Goal: Information Seeking & Learning: Learn about a topic

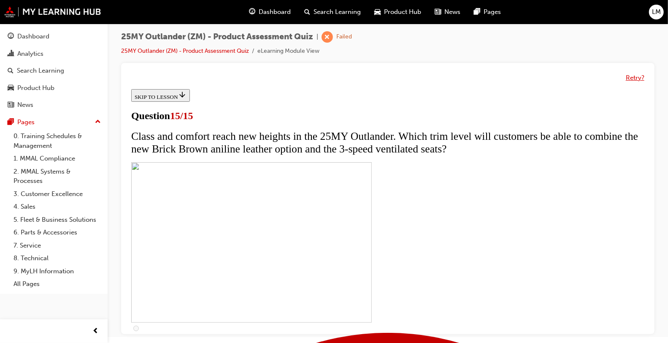
click at [633, 77] on button "Retry?" at bounding box center [635, 78] width 19 height 10
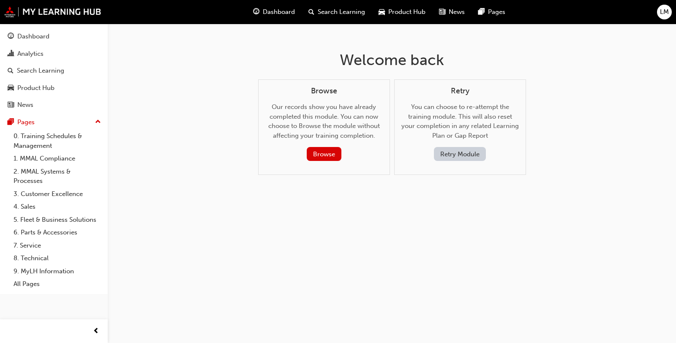
click at [444, 156] on button "Retry Module" at bounding box center [460, 154] width 52 height 14
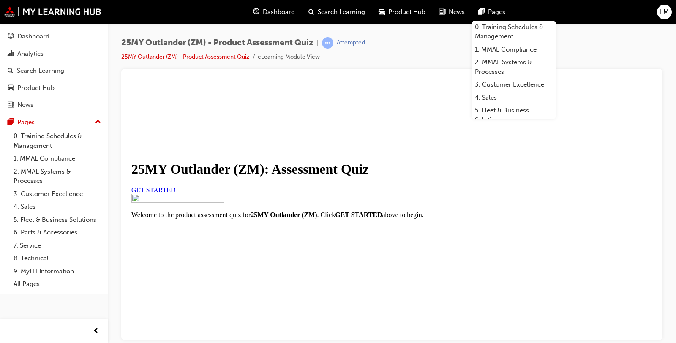
click at [413, 60] on div "25MY Outlander (ZM) - Product Assessment Quiz | Attempted 25MY Outlander (ZM) -…" at bounding box center [391, 53] width 541 height 32
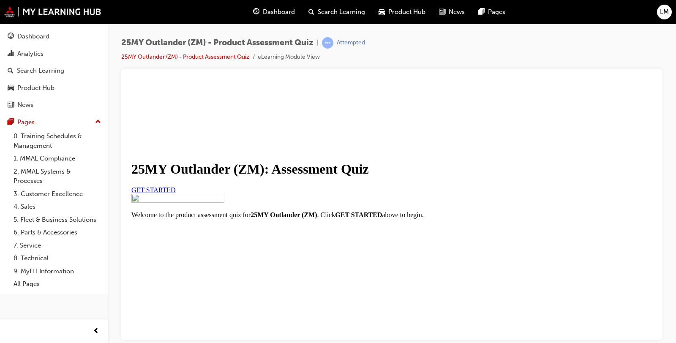
click at [176, 193] on link "GET STARTED" at bounding box center [153, 189] width 44 height 7
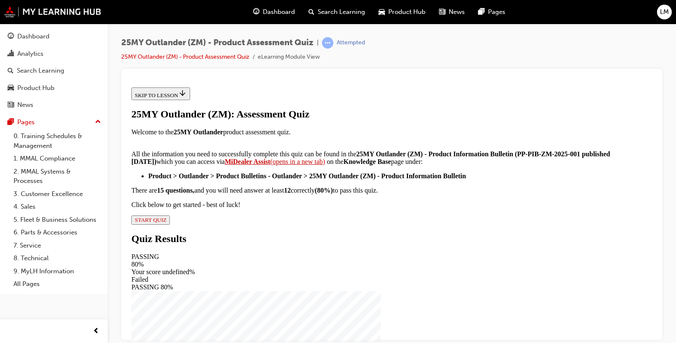
scroll to position [182, 0]
click at [170, 224] on button "START QUIZ" at bounding box center [150, 219] width 38 height 9
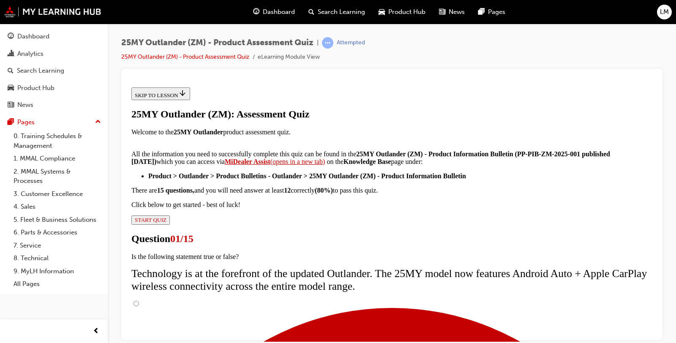
scroll to position [87, 0]
click at [139, 300] on input "True" at bounding box center [135, 302] width 5 height 5
radio input "true"
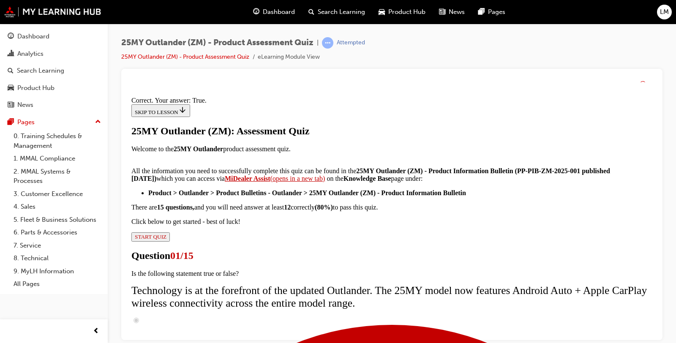
scroll to position [144, 0]
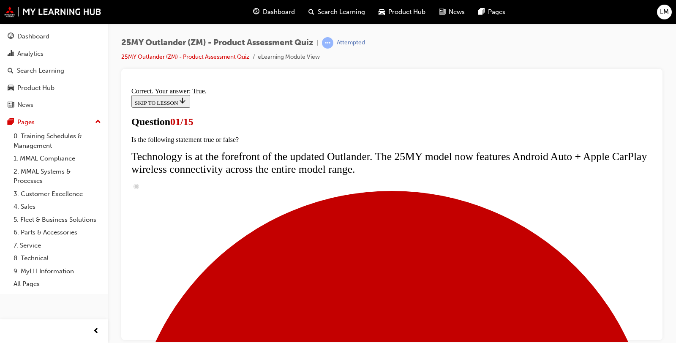
scroll to position [0, 0]
radio input "true"
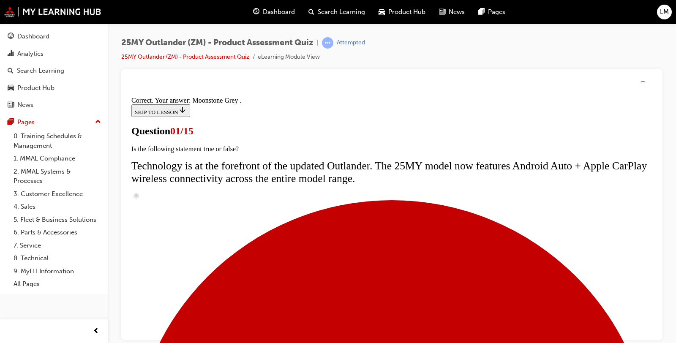
scroll to position [250, 0]
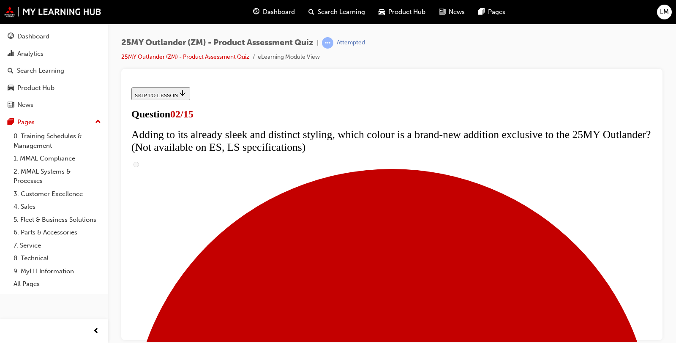
scroll to position [93, 0]
drag, startPoint x: 437, startPoint y: 130, endPoint x: 245, endPoint y: 111, distance: 193.0
copy span "The upgrades for the 25MY Outlander are not just superficial. Which mechanical …"
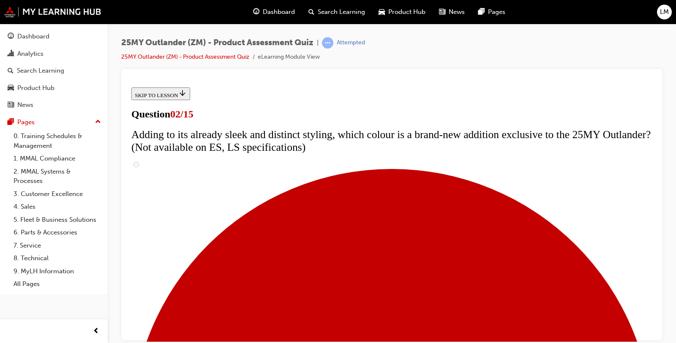
checkbox input "true"
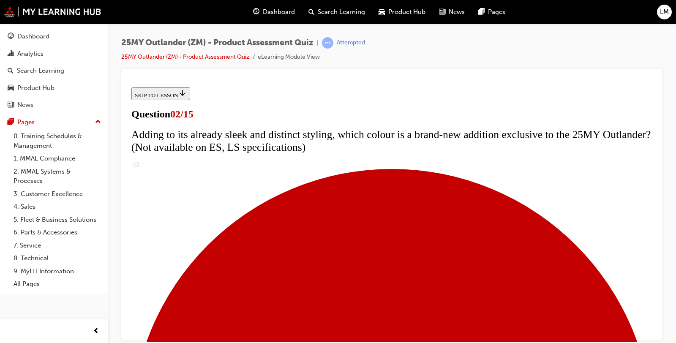
checkbox input "true"
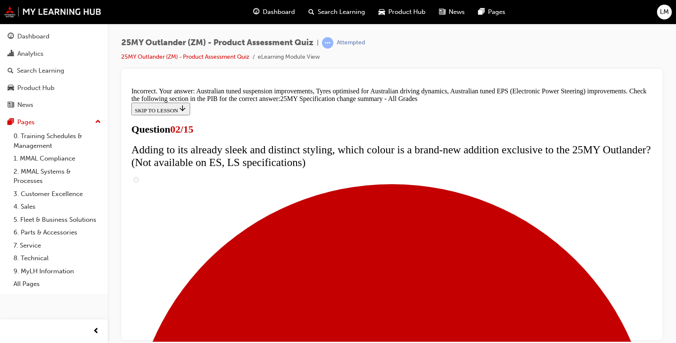
scroll to position [331, 0]
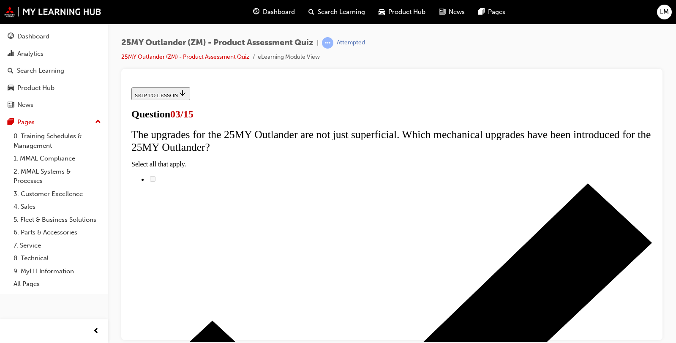
scroll to position [86, 0]
radio input "true"
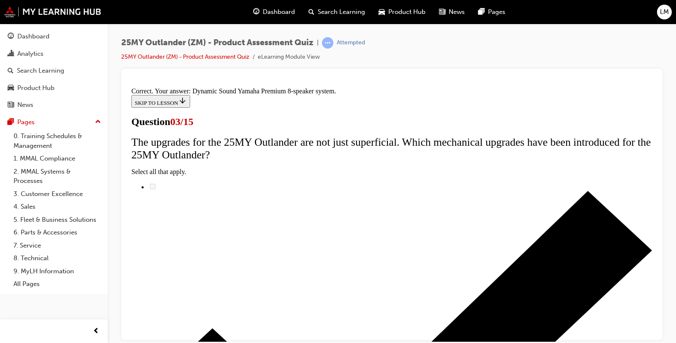
scroll to position [182, 0]
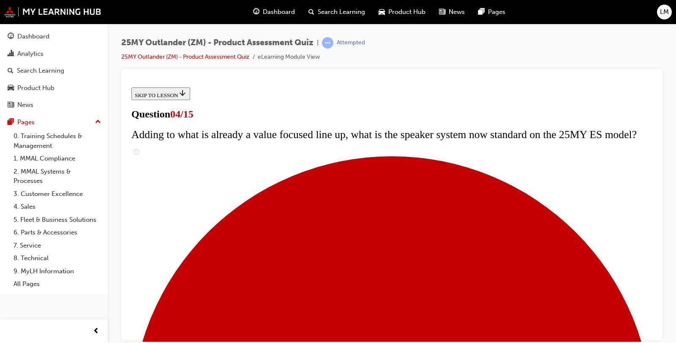
scroll to position [100, 0]
checkbox input "true"
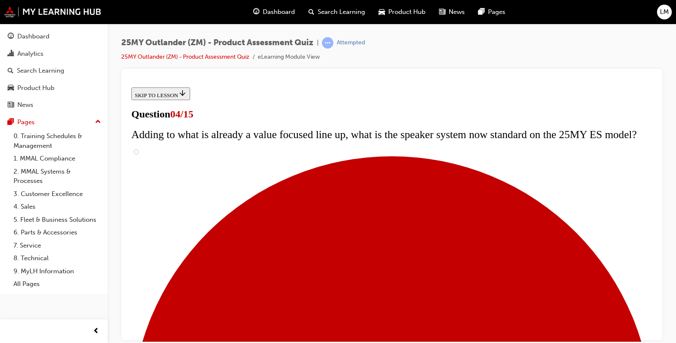
checkbox input "true"
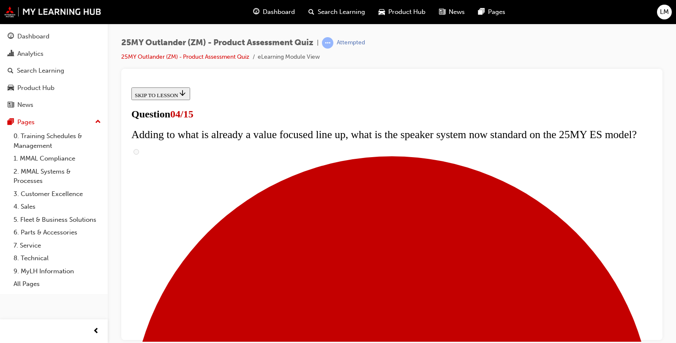
checkbox input "true"
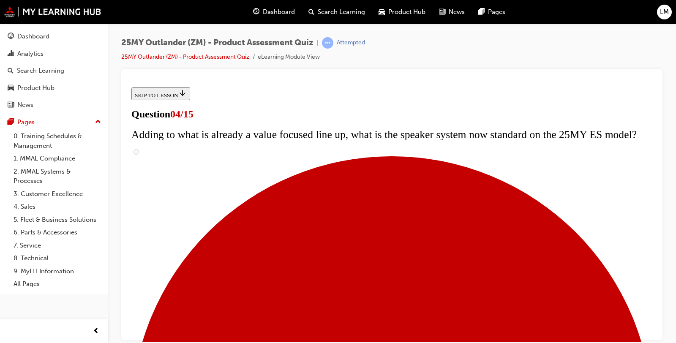
checkbox input "true"
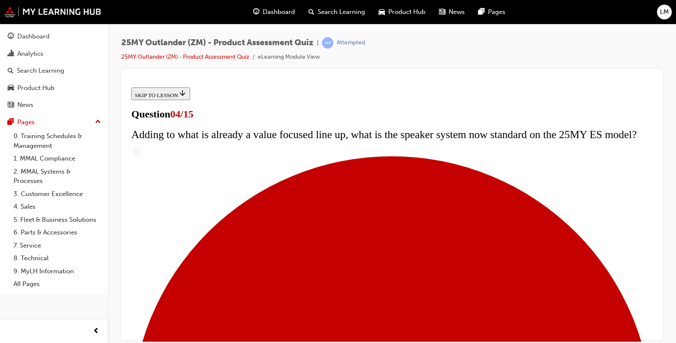
checkbox input "true"
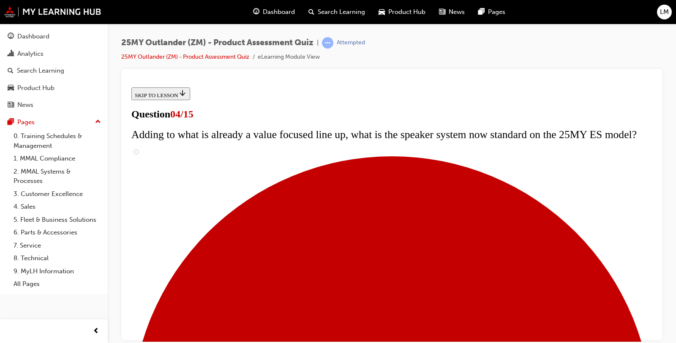
checkbox input "false"
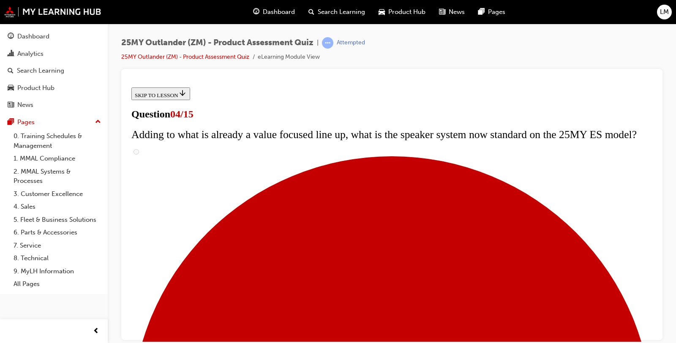
scroll to position [178, 0]
drag, startPoint x: 417, startPoint y: 212, endPoint x: 404, endPoint y: 290, distance: 79.1
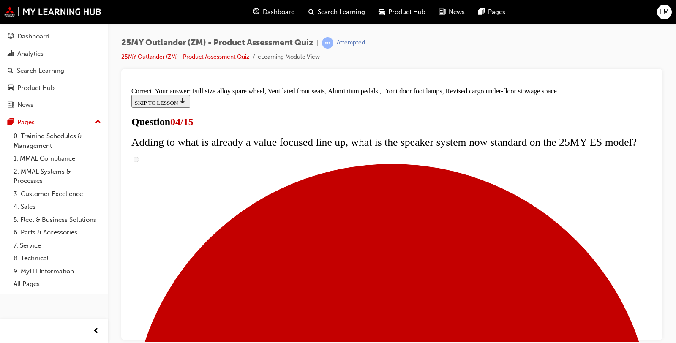
scroll to position [312, 0]
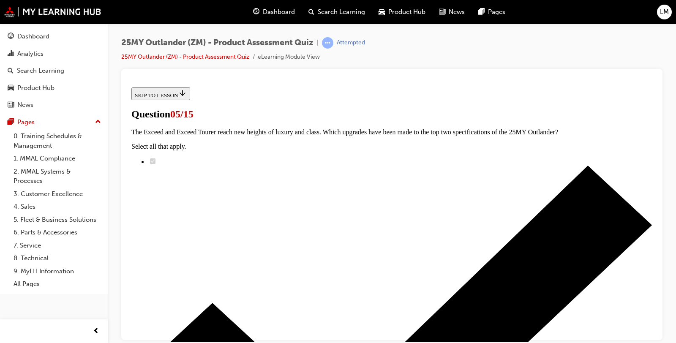
scroll to position [100, 0]
radio input "true"
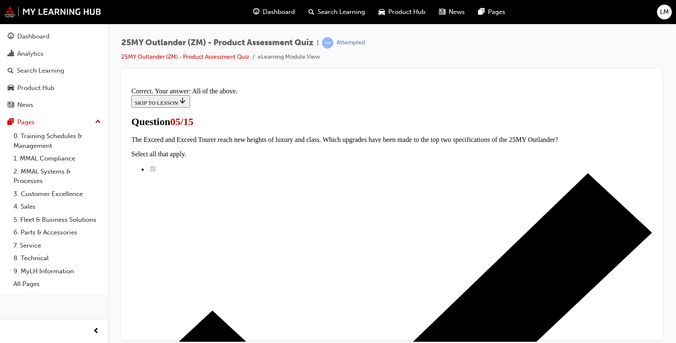
scroll to position [250, 0]
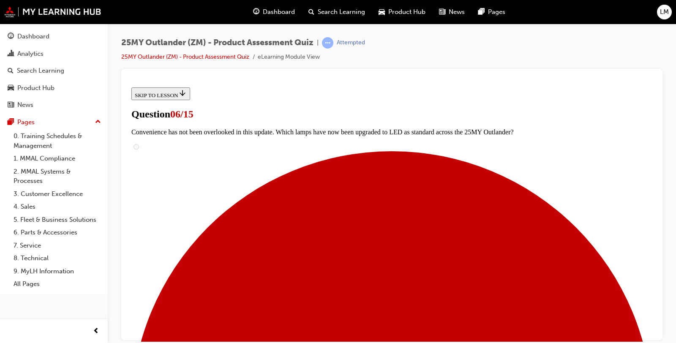
scroll to position [226, 0]
radio input "true"
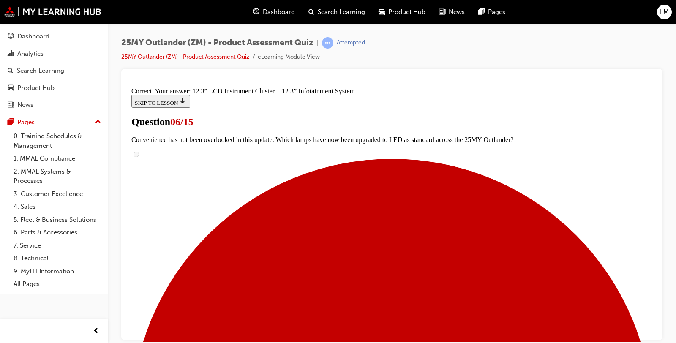
scroll to position [330, 0]
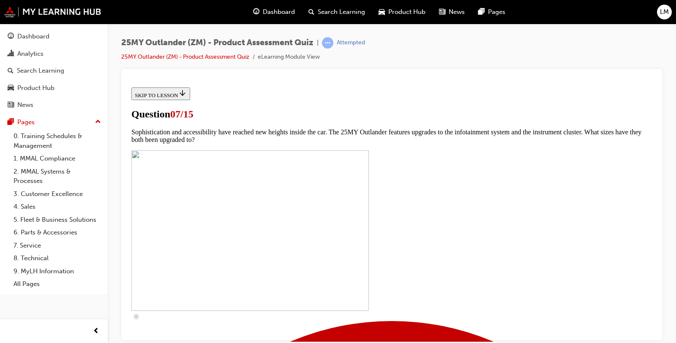
scroll to position [287, 0]
checkbox input "true"
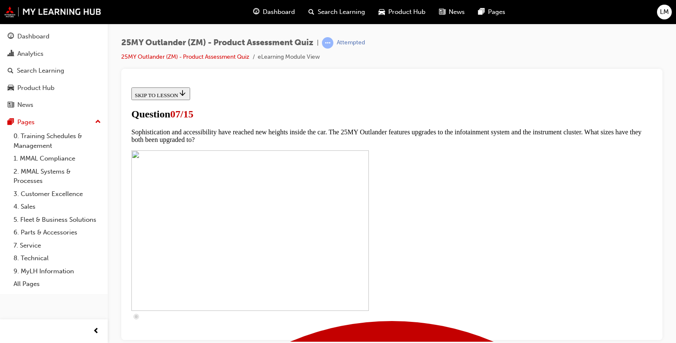
checkbox input "true"
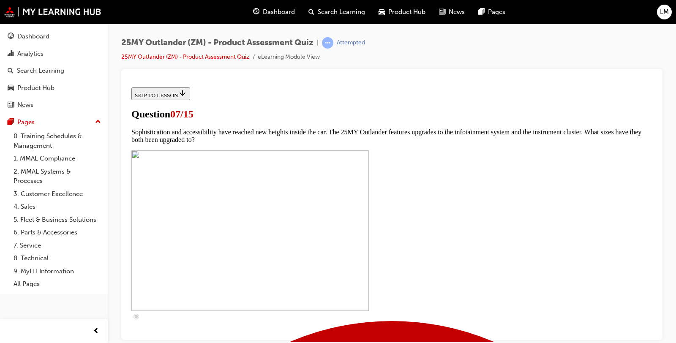
scroll to position [357, 0]
checkbox input "true"
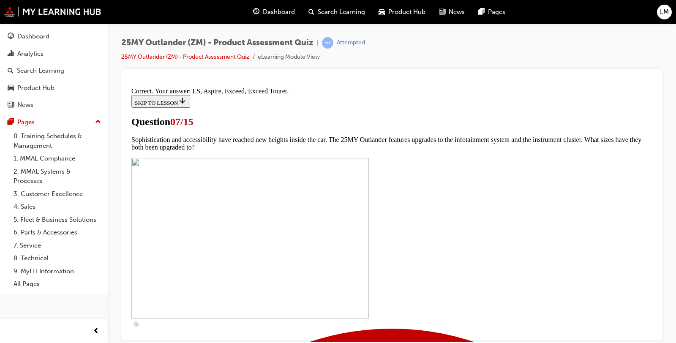
scroll to position [427, 0]
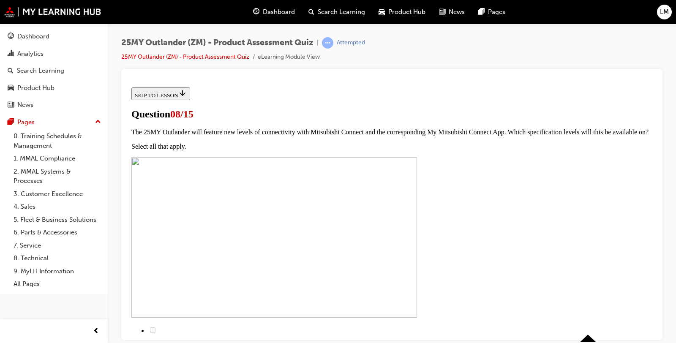
scroll to position [82, 0]
radio input "true"
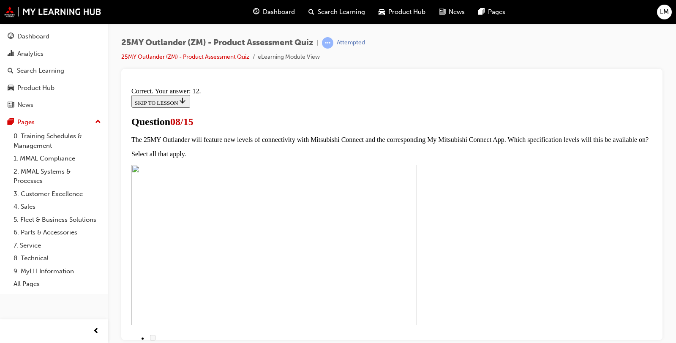
scroll to position [182, 0]
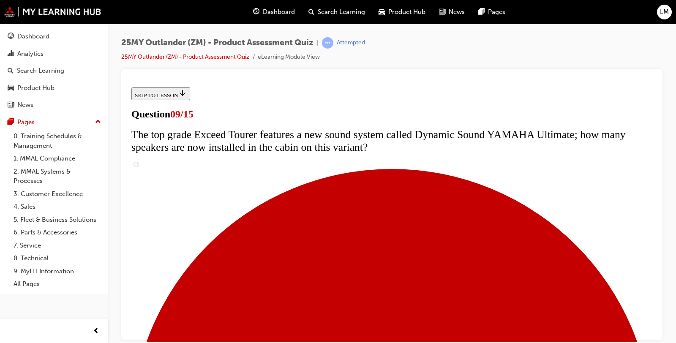
scroll to position [368, 0]
radio input "true"
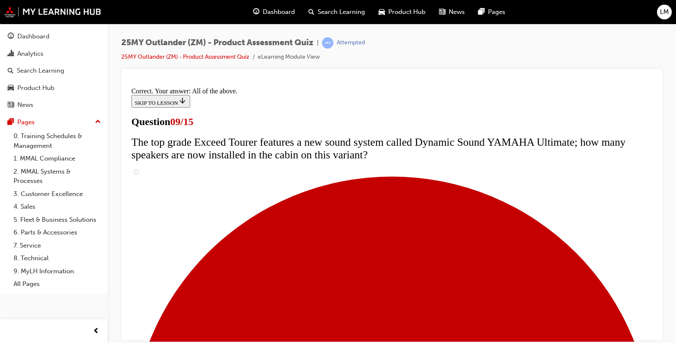
scroll to position [484, 0]
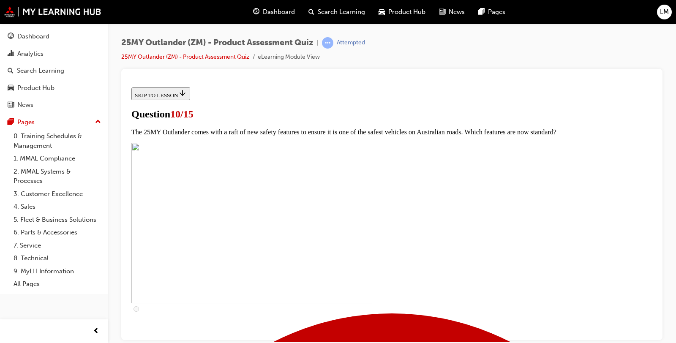
scroll to position [239, 0]
checkbox input "true"
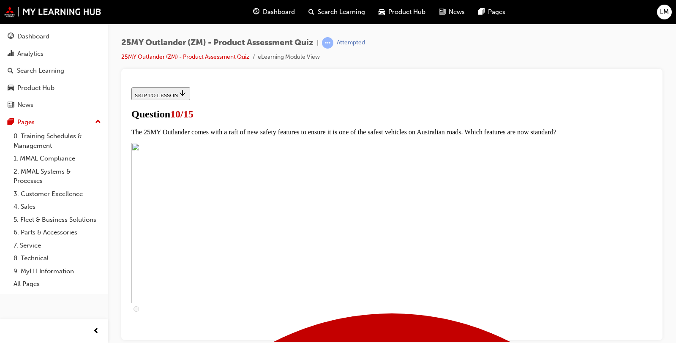
checkbox input "true"
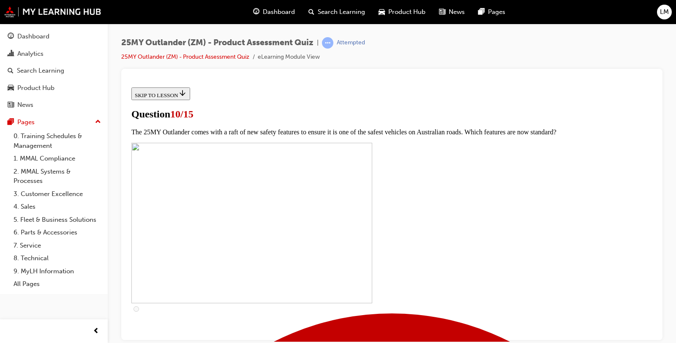
scroll to position [274, 0]
checkbox input "true"
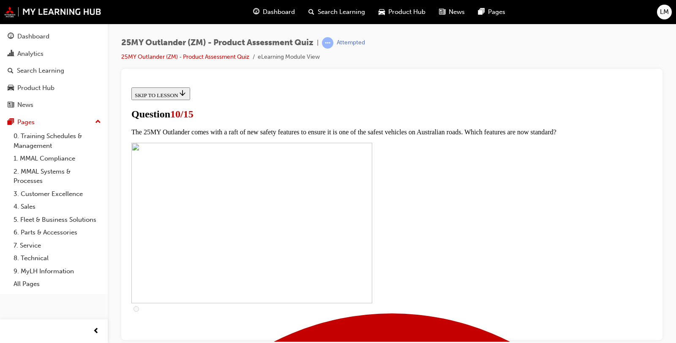
checkbox input "true"
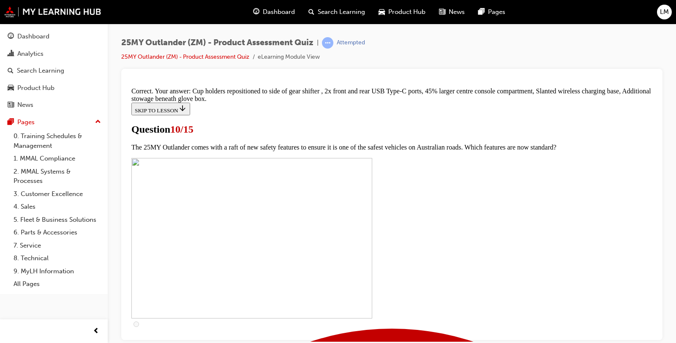
scroll to position [405, 0]
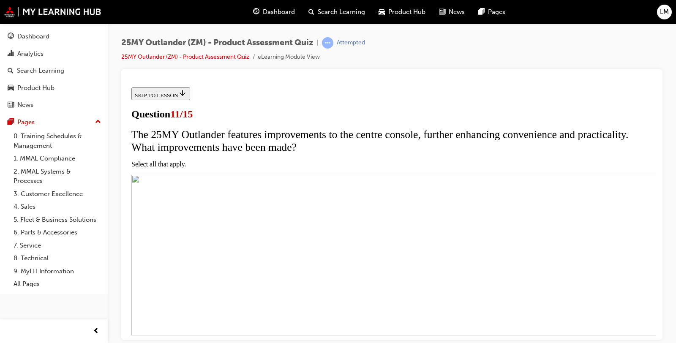
scroll to position [87, 0]
checkbox input "true"
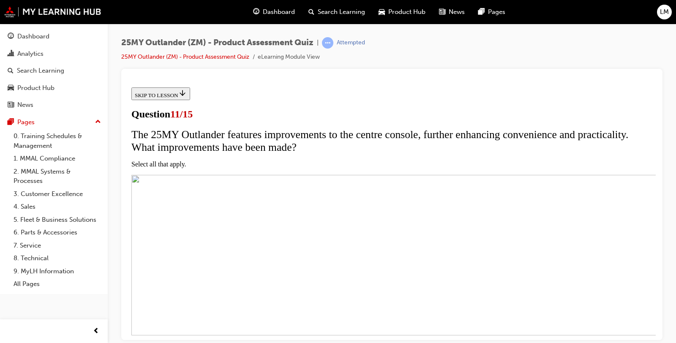
checkbox input "true"
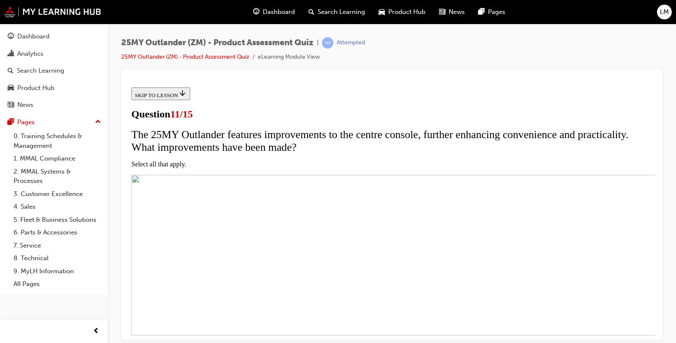
checkbox input "true"
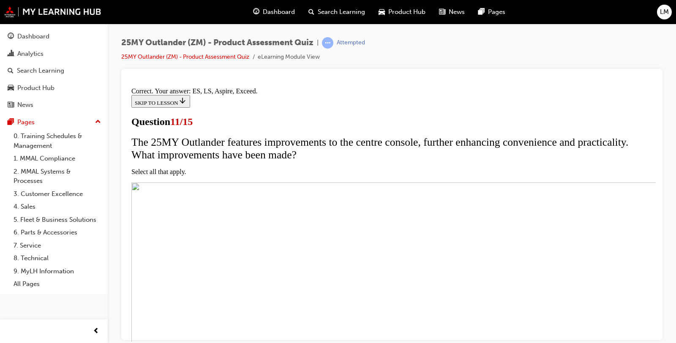
scroll to position [245, 0]
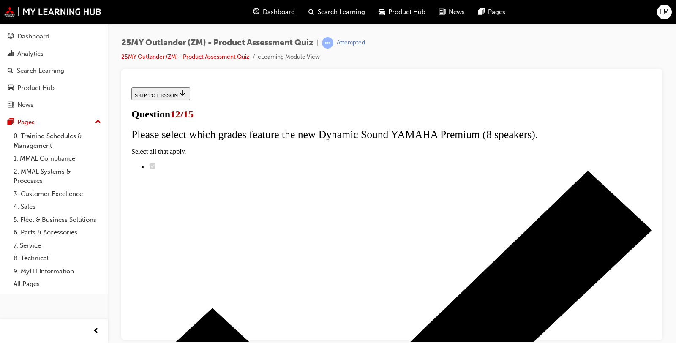
scroll to position [94, 0]
radio input "true"
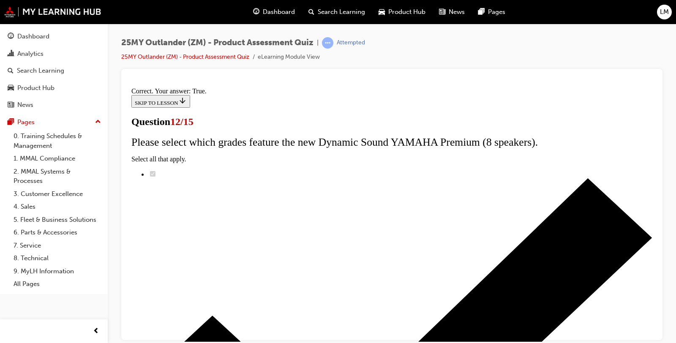
scroll to position [144, 0]
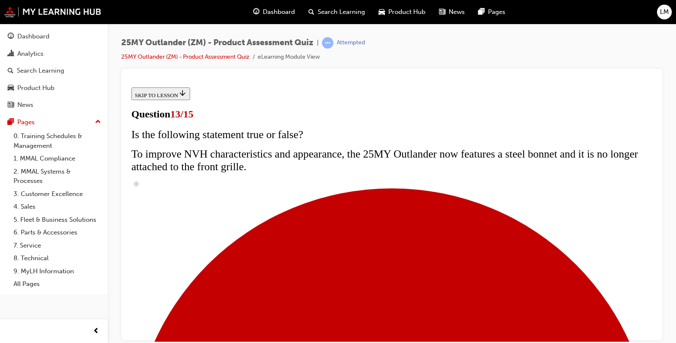
scroll to position [137, 0]
radio input "true"
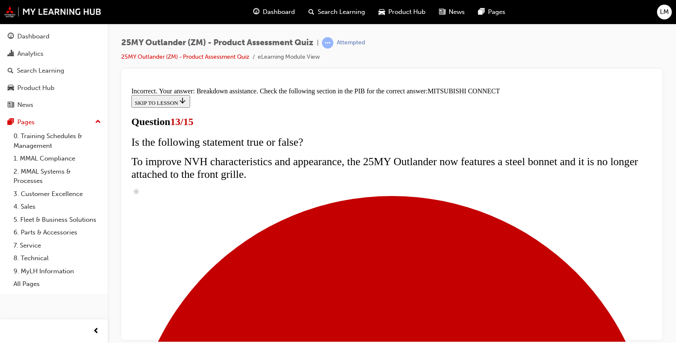
scroll to position [316, 0]
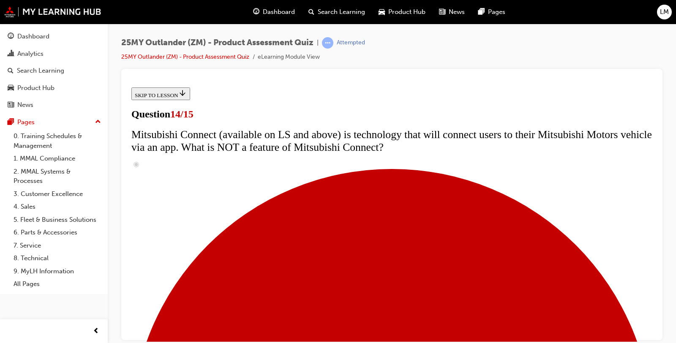
scroll to position [289, 0]
radio input "true"
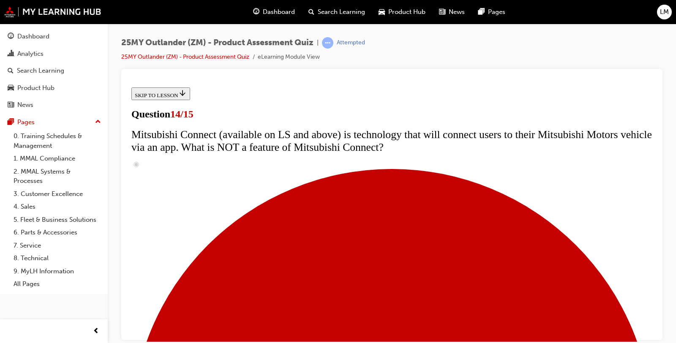
radio input "true"
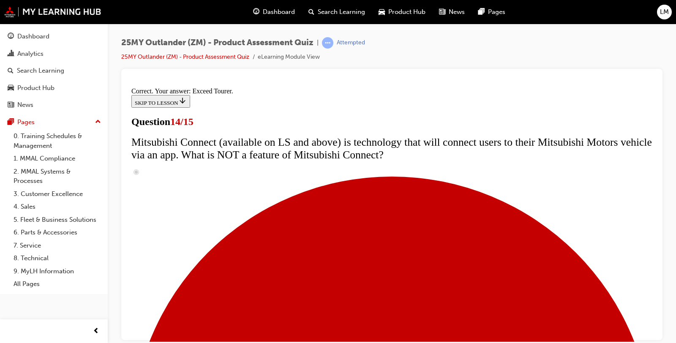
scroll to position [397, 0]
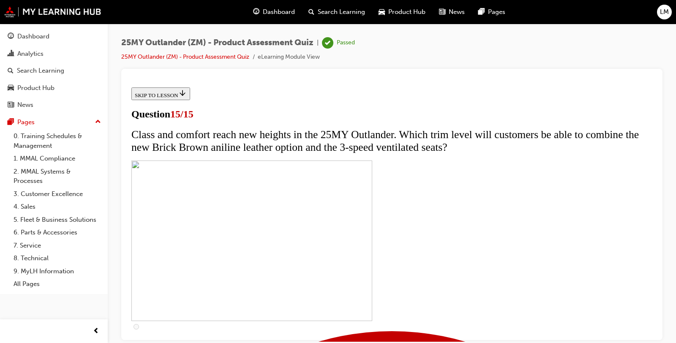
scroll to position [172, 0]
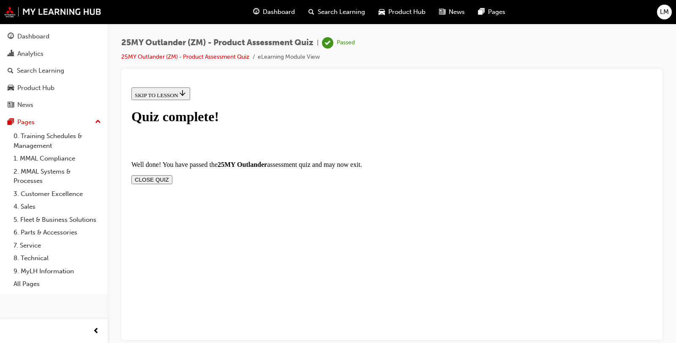
click at [172, 175] on button "CLOSE QUIZ" at bounding box center [151, 179] width 41 height 9
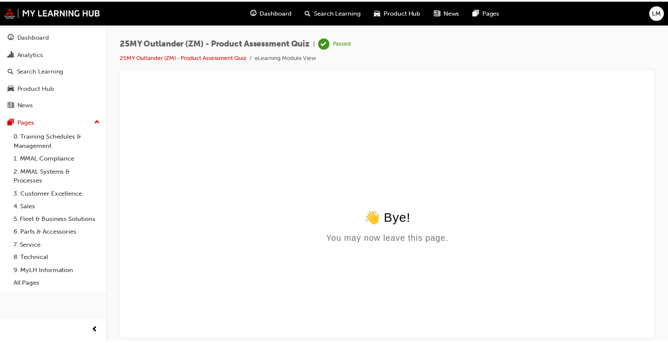
scroll to position [0, 0]
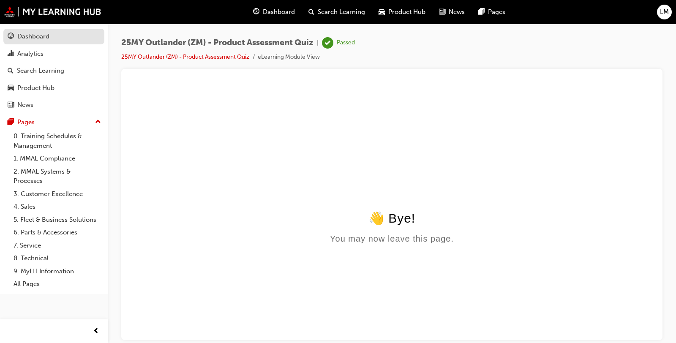
click at [42, 36] on div "Dashboard" at bounding box center [33, 37] width 32 height 10
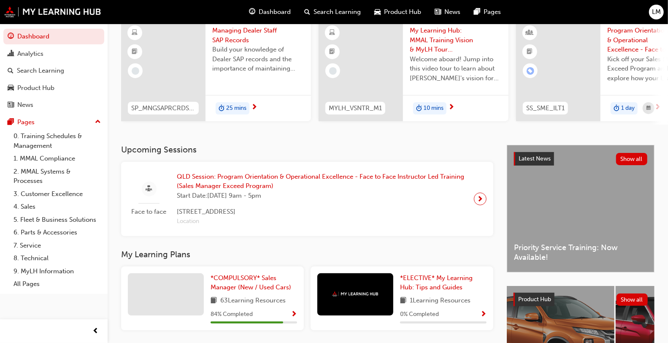
scroll to position [110, 0]
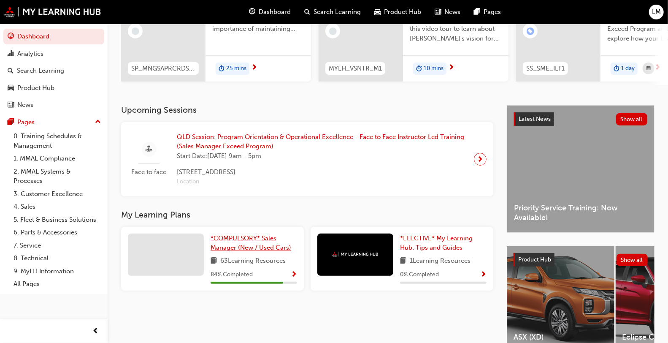
click at [242, 248] on span "*COMPULSORY* Sales Manager (New / Used Cars)" at bounding box center [251, 242] width 81 height 17
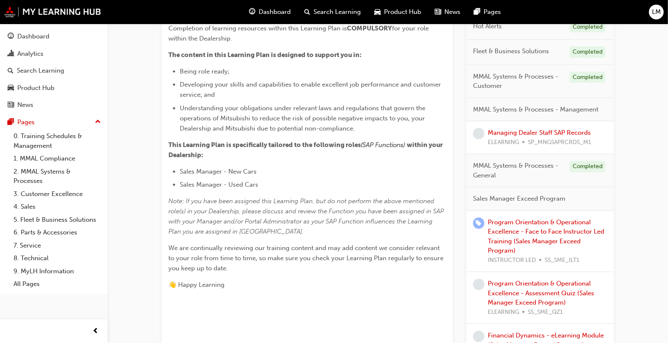
scroll to position [225, 0]
click at [527, 190] on div "Sales Manager Exceed Program" at bounding box center [541, 199] width 148 height 24
click at [519, 197] on span "Sales Manager Exceed Program" at bounding box center [519, 199] width 92 height 10
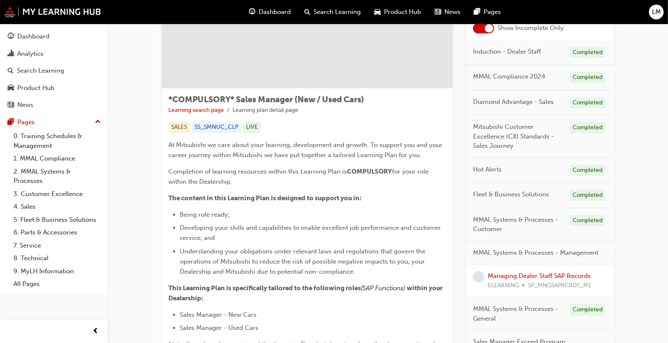
scroll to position [82, 0]
click at [510, 272] on link "Managing Dealer Staff SAP Records" at bounding box center [539, 276] width 103 height 8
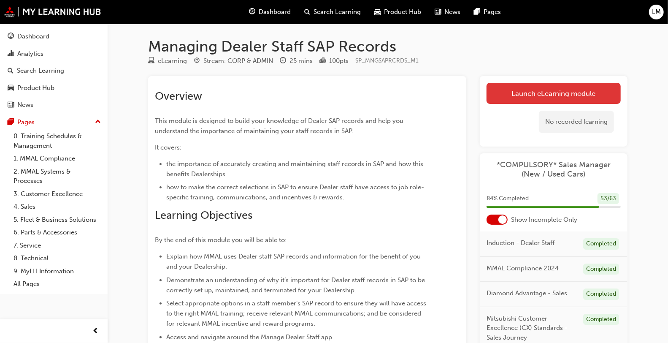
click at [519, 98] on link "Launch eLearning module" at bounding box center [554, 93] width 134 height 21
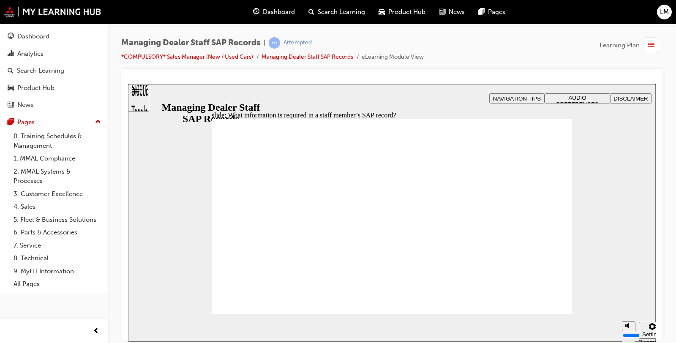
drag, startPoint x: 556, startPoint y: 268, endPoint x: 483, endPoint y: 268, distance: 73.5
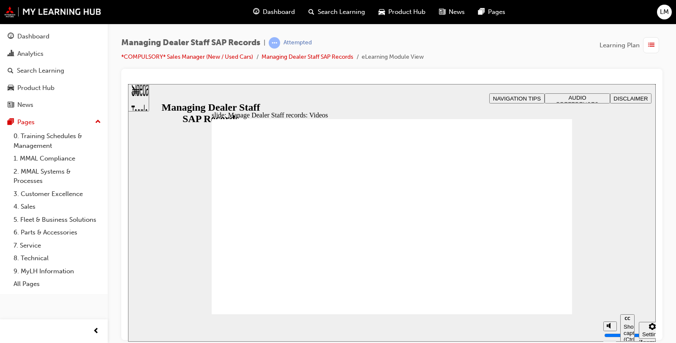
type input "123"
type input "127"
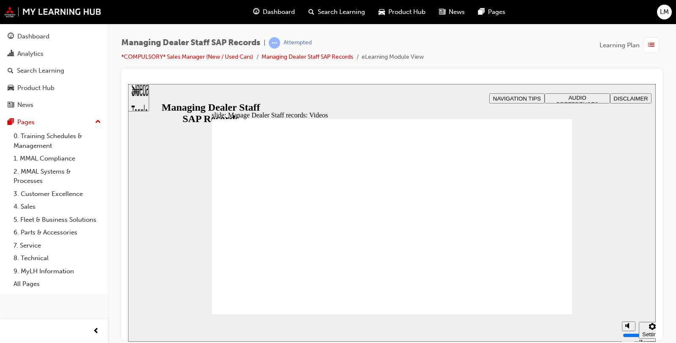
type input "254"
type input "75"
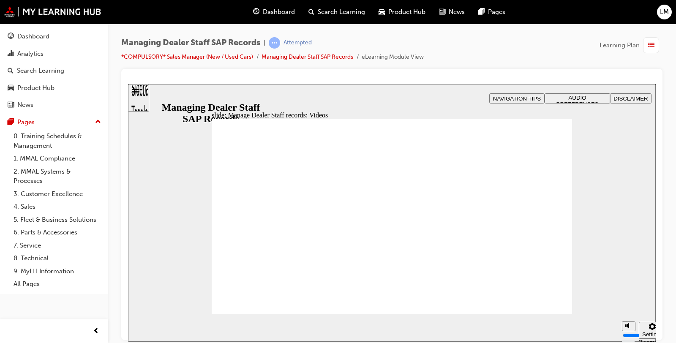
type input "144"
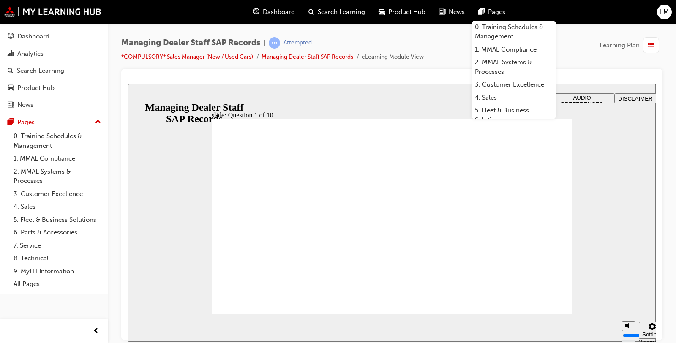
checkbox input "true"
radio input "true"
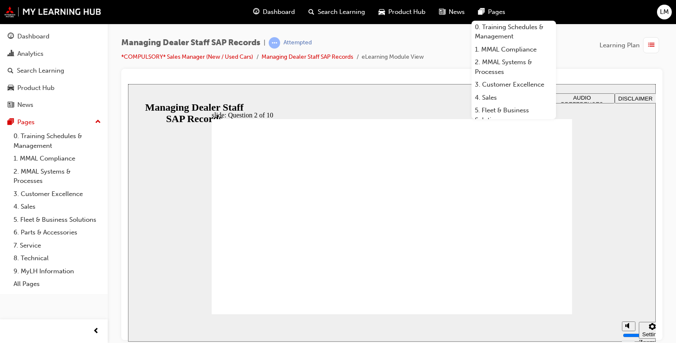
radio input "true"
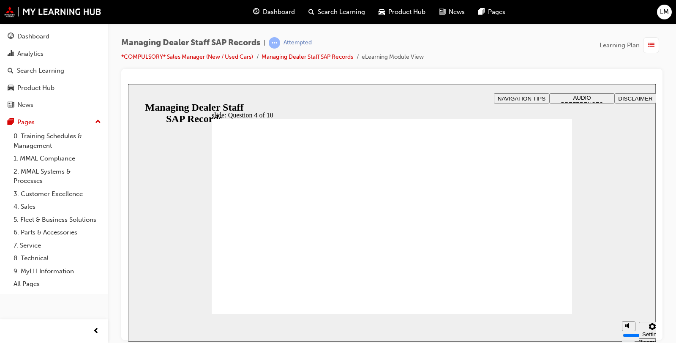
checkbox input "true"
checkbox input "false"
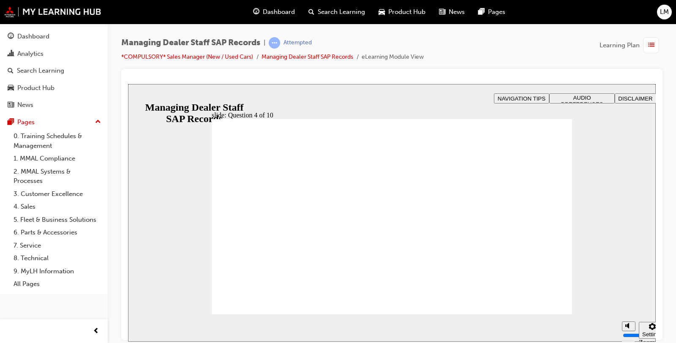
checkbox input "true"
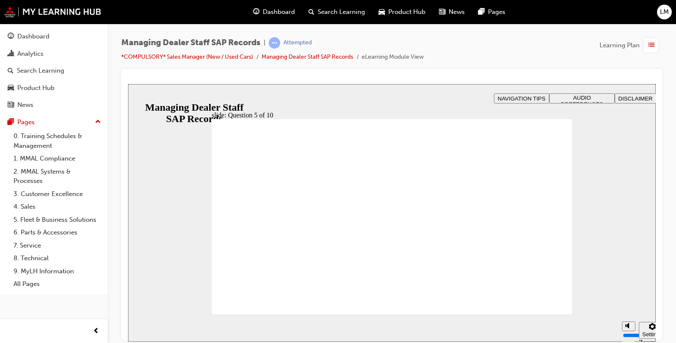
radio input "true"
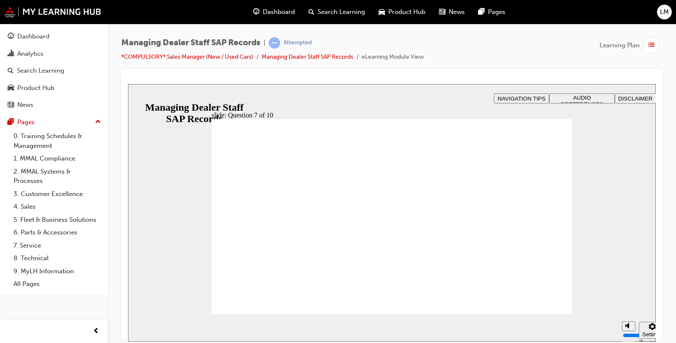
checkbox input "true"
drag, startPoint x: 299, startPoint y: 258, endPoint x: 263, endPoint y: 293, distance: 49.6
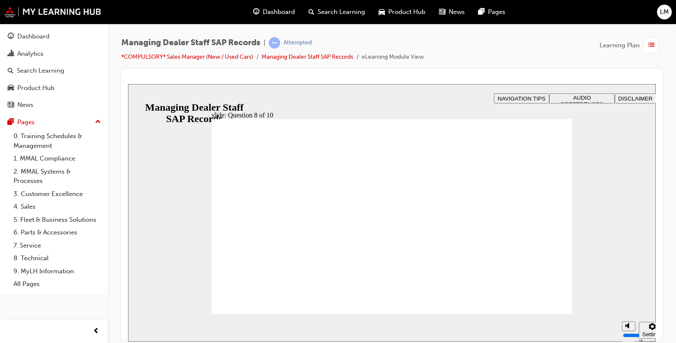
radio input "true"
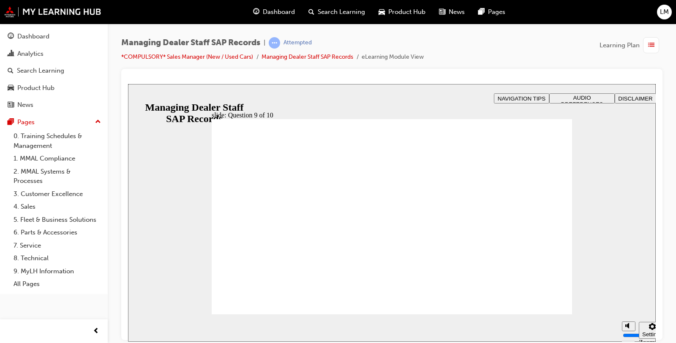
radio input "true"
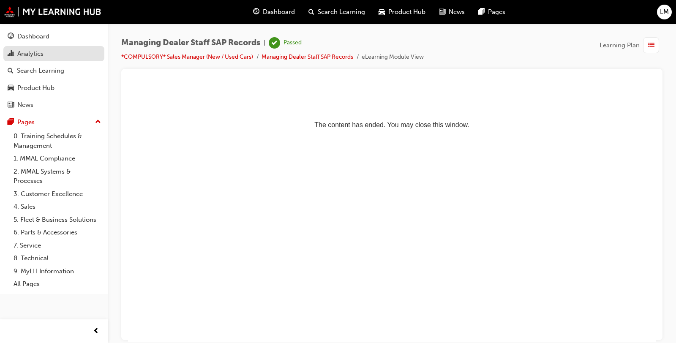
click at [32, 54] on div "Analytics" at bounding box center [30, 54] width 26 height 10
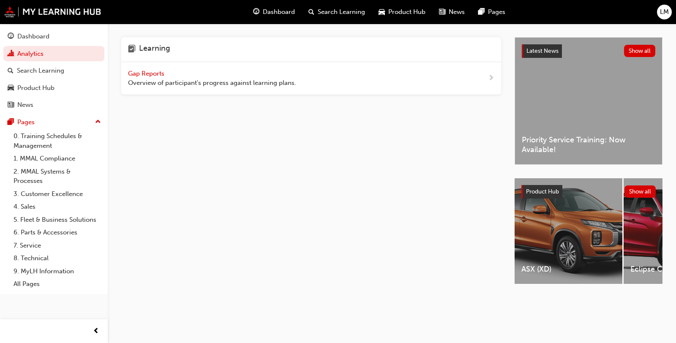
click at [146, 70] on span "Gap Reports" at bounding box center [147, 74] width 38 height 8
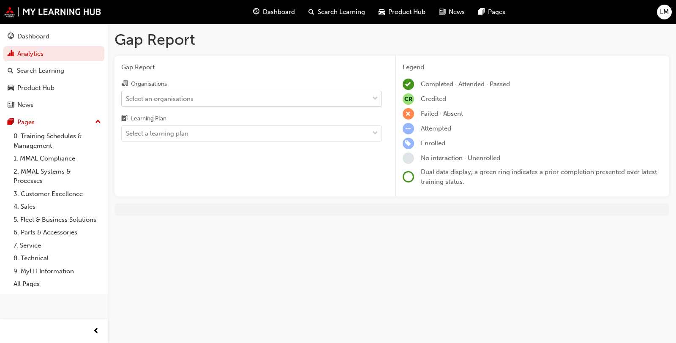
click at [212, 96] on div "Select an organisations" at bounding box center [245, 98] width 247 height 15
click at [127, 96] on input "Organisations Select an organisations" at bounding box center [126, 98] width 1 height 7
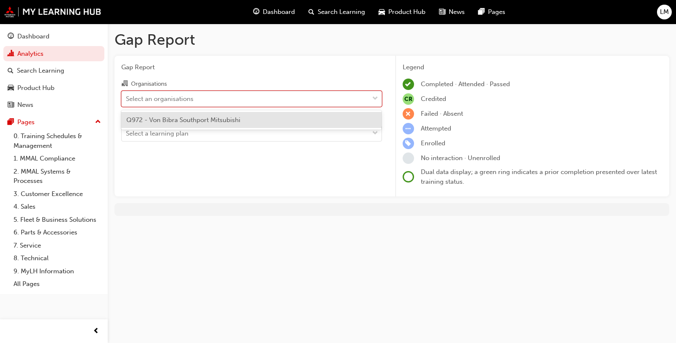
click at [180, 126] on div "Q972 - Von Bibra Southport Mitsubishi" at bounding box center [251, 120] width 261 height 16
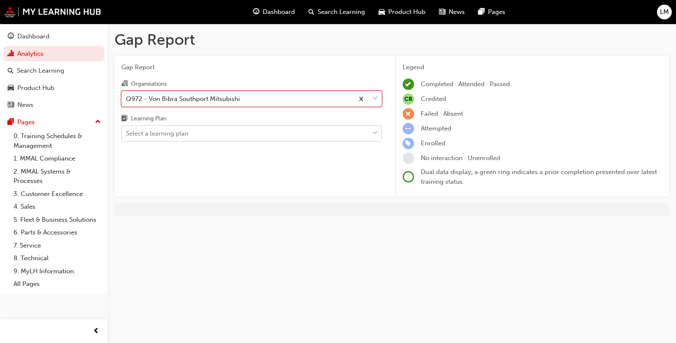
click at [181, 132] on div "Select a learning plan" at bounding box center [157, 134] width 62 height 10
click at [127, 132] on input "Learning Plan Select a learning plan" at bounding box center [126, 133] width 1 height 7
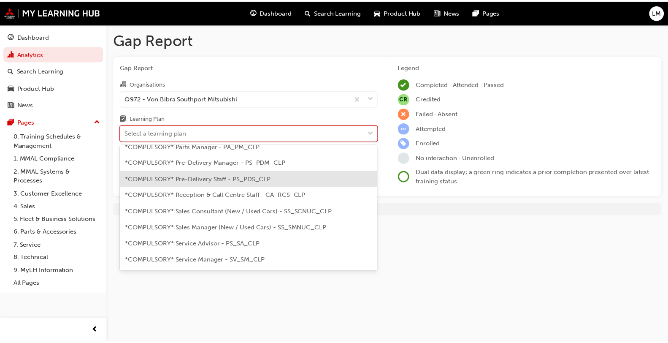
scroll to position [213, 0]
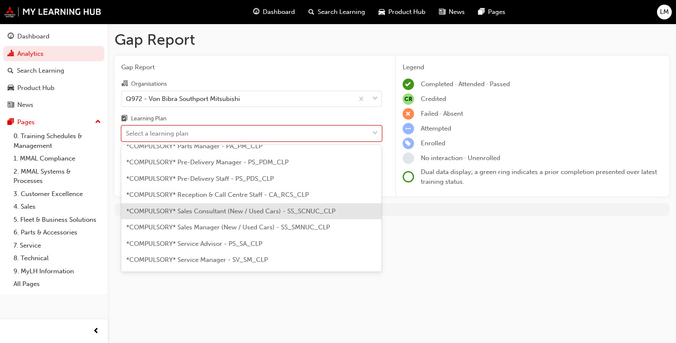
click at [284, 207] on span "*COMPULSORY* Sales Consultant (New / Used Cars) - SS_SCNUC_CLP" at bounding box center [230, 211] width 209 height 8
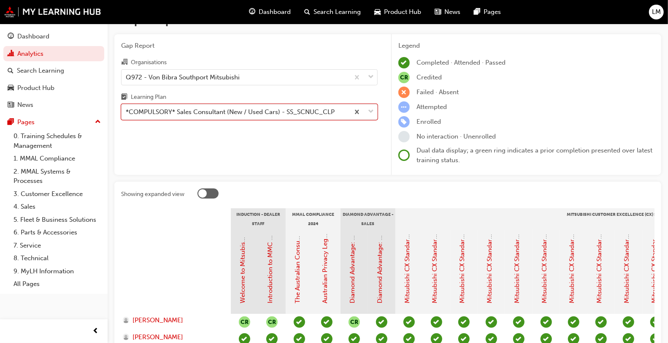
scroll to position [22, 0]
click at [208, 195] on div at bounding box center [208, 193] width 21 height 10
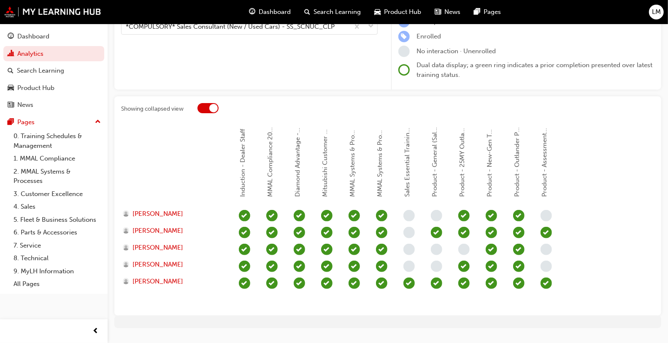
scroll to position [111, 0]
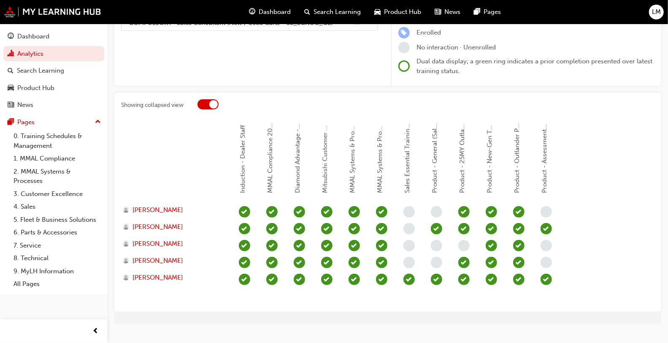
click at [220, 111] on div at bounding box center [426, 105] width 457 height 13
click at [213, 103] on div at bounding box center [213, 104] width 8 height 8
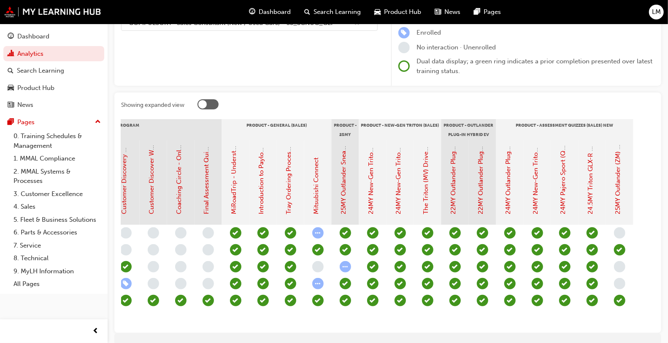
scroll to position [0, 976]
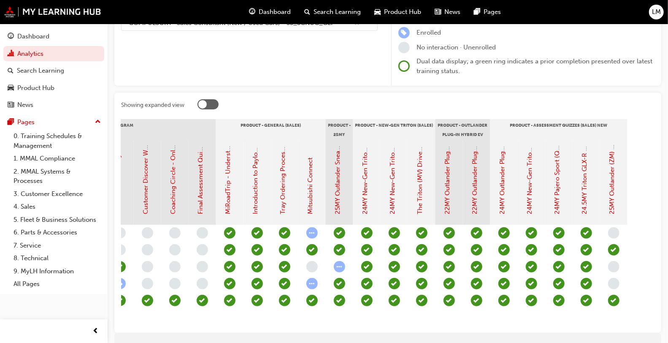
click at [219, 101] on div at bounding box center [426, 105] width 457 height 13
click at [215, 102] on div at bounding box center [208, 104] width 21 height 10
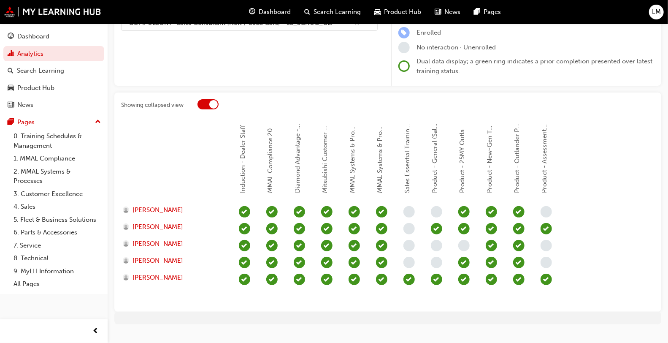
click at [215, 102] on div at bounding box center [213, 104] width 8 height 8
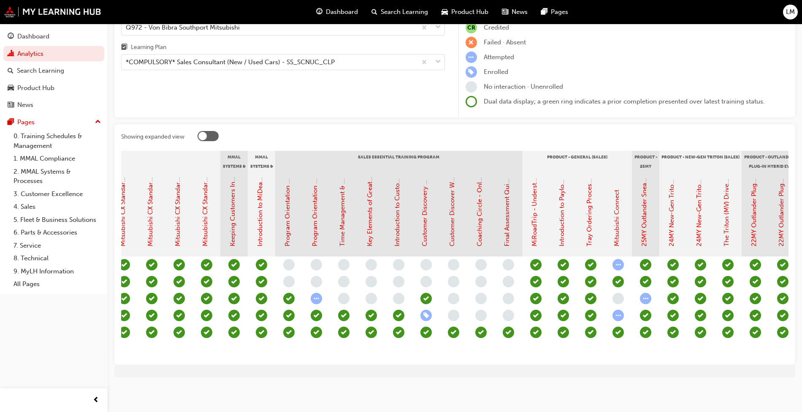
scroll to position [0, 678]
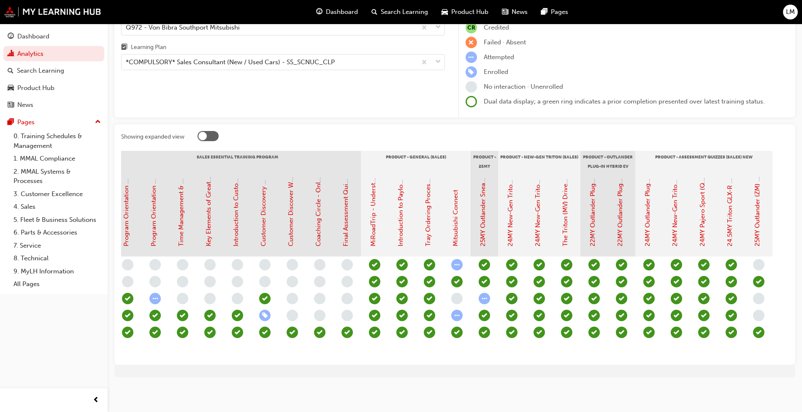
scroll to position [0, 842]
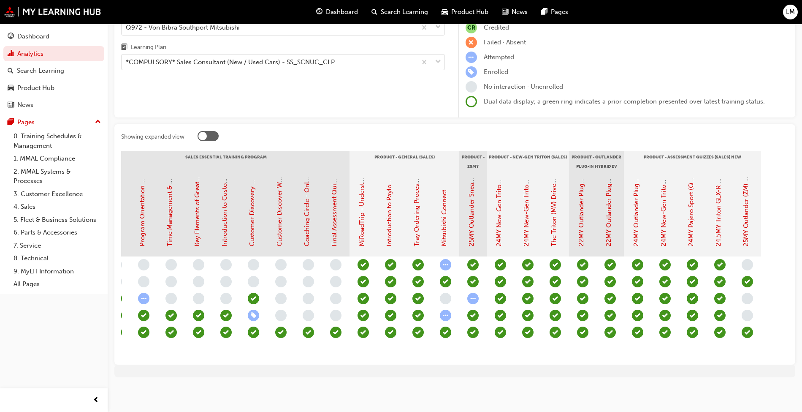
click at [199, 131] on div at bounding box center [208, 136] width 21 height 10
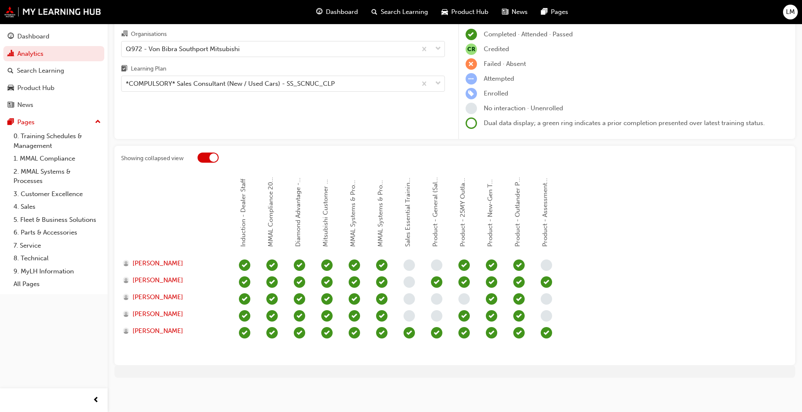
scroll to position [0, 0]
